Goal: Find specific page/section: Find specific page/section

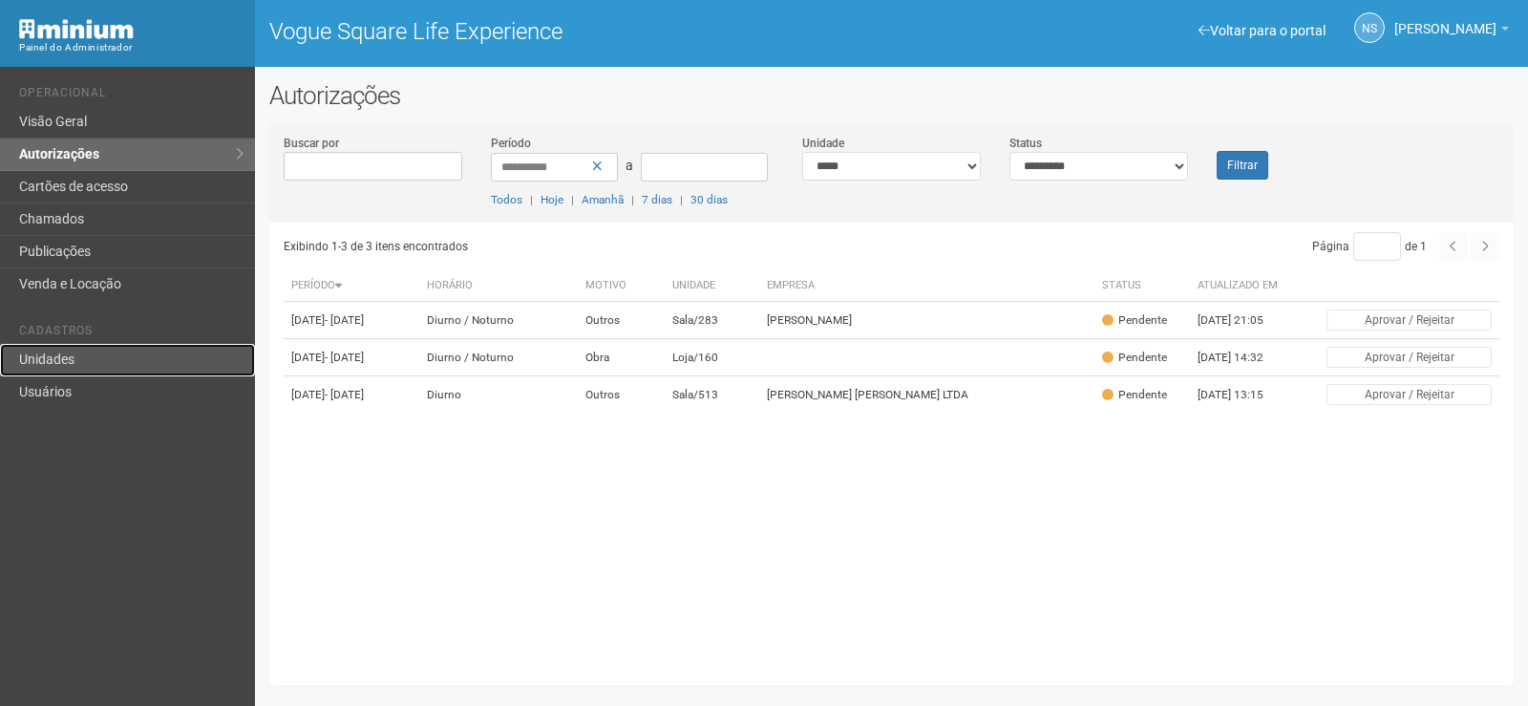
click at [144, 351] on link "Unidades" at bounding box center [127, 360] width 255 height 32
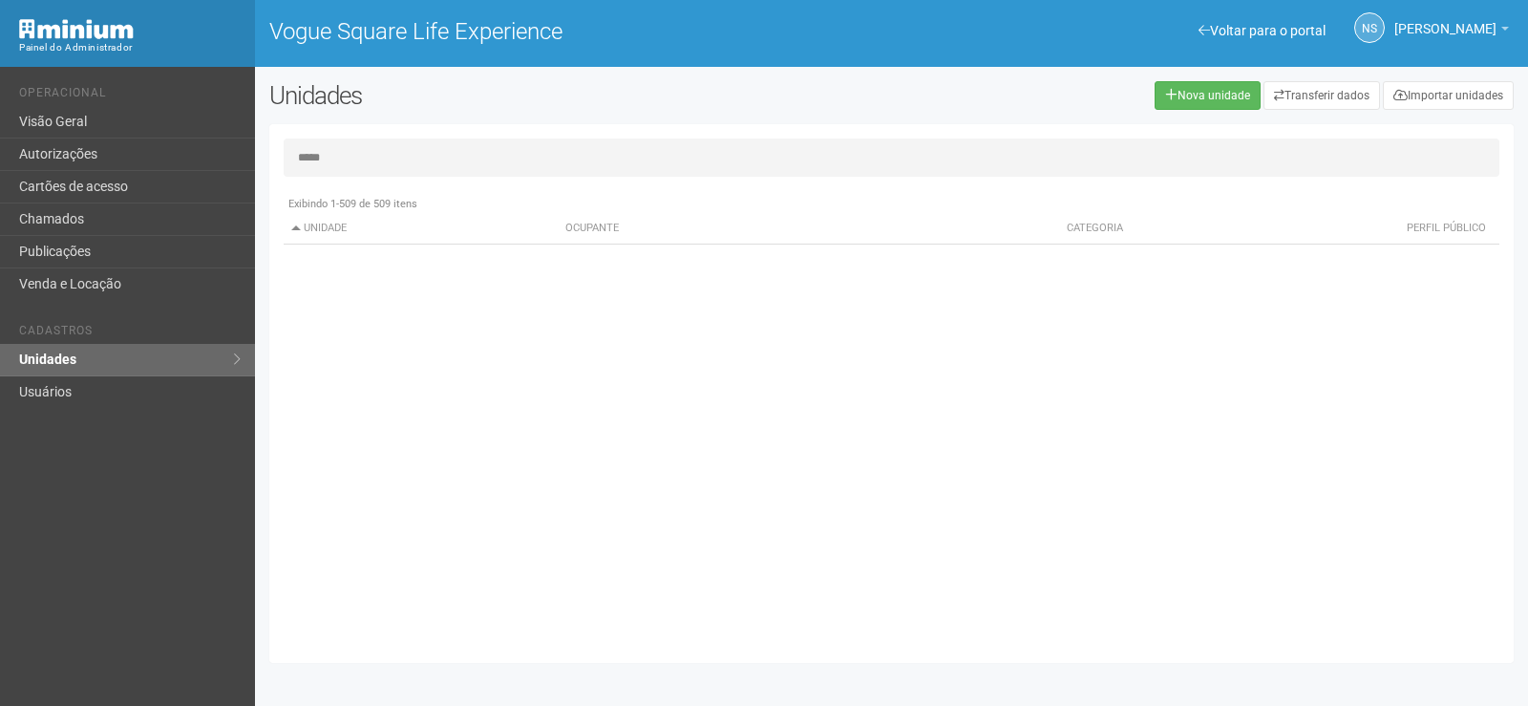
type input "*****"
drag, startPoint x: 371, startPoint y: 158, endPoint x: 223, endPoint y: 166, distance: 148.3
click at [223, 166] on div "Voltar para o portal Operacional Visão Geral Autorizações Cartões de acesso Cha…" at bounding box center [764, 386] width 1528 height 639
type input "*"
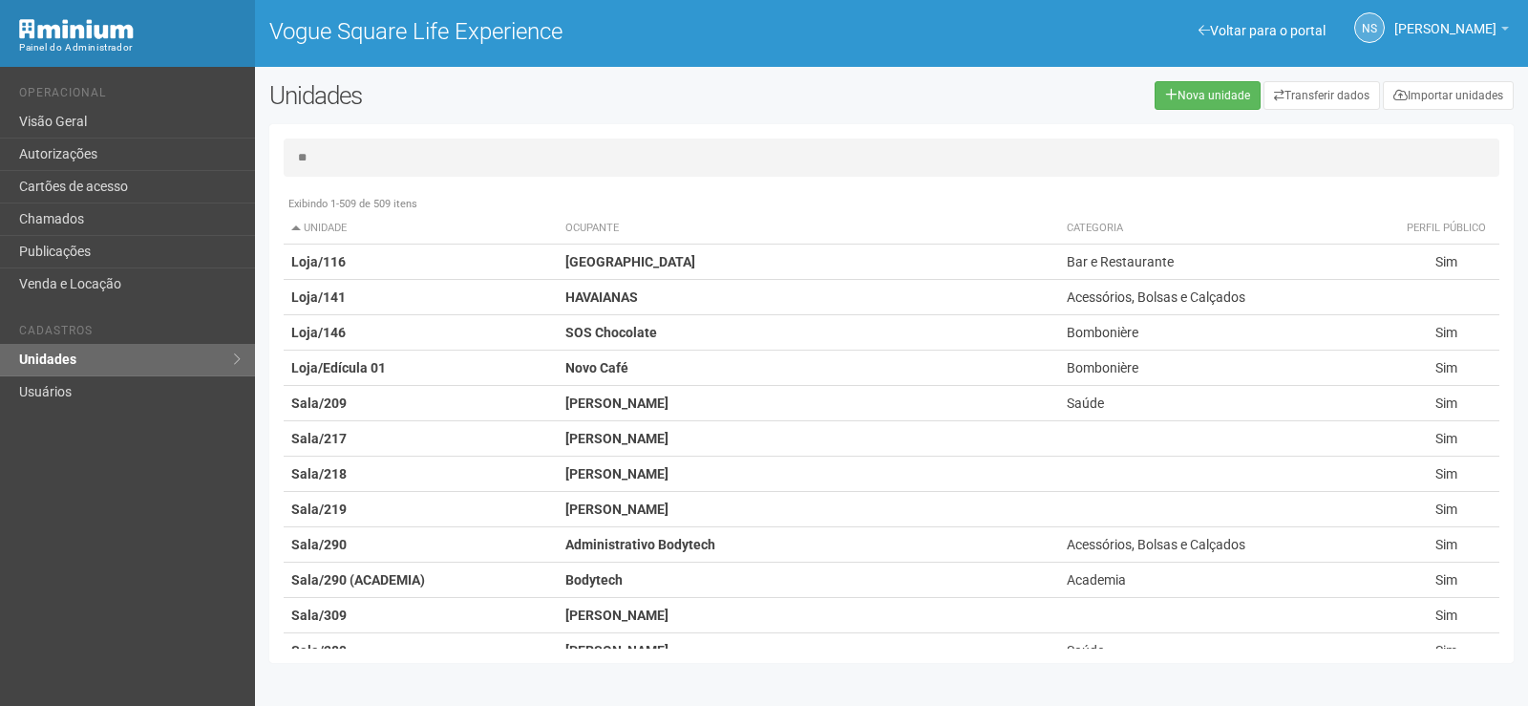
type input "*"
